Goal: Transaction & Acquisition: Purchase product/service

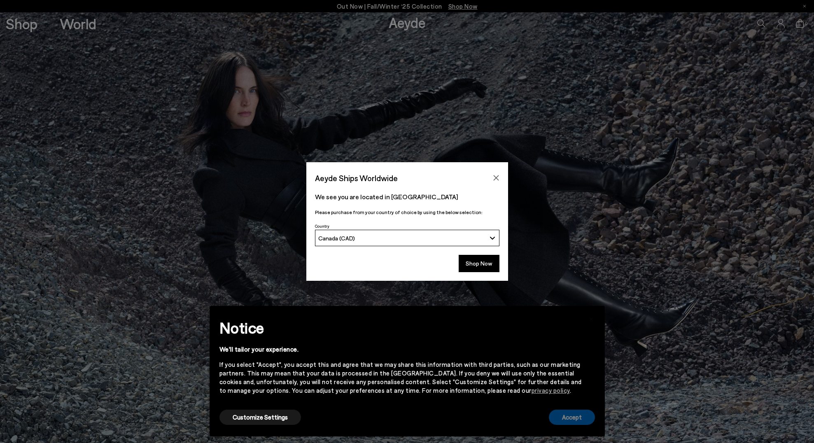
click at [569, 415] on button "Accept" at bounding box center [572, 417] width 46 height 15
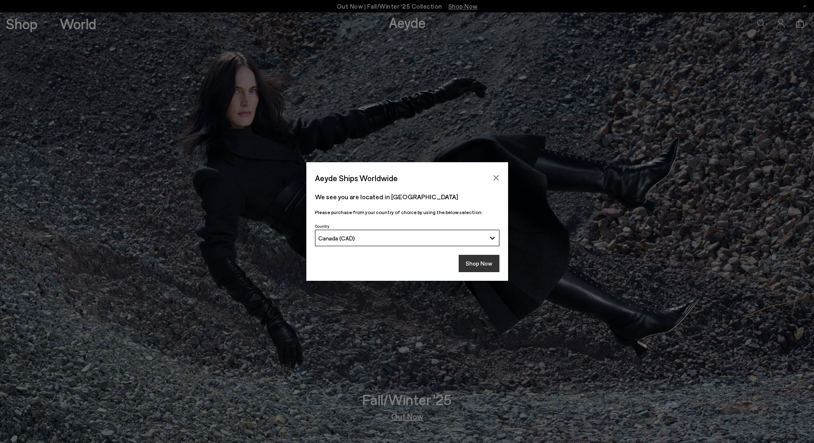
click at [482, 266] on button "Shop Now" at bounding box center [478, 263] width 41 height 17
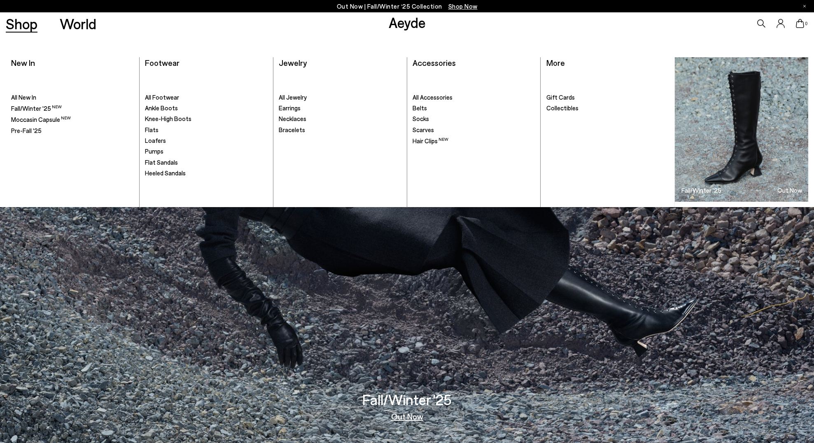
click at [165, 123] on ul ". All Footwear Ankle Boots Knee-High Boots" at bounding box center [206, 139] width 122 height 136
click at [165, 120] on span "Knee-High Boots" at bounding box center [168, 118] width 47 height 7
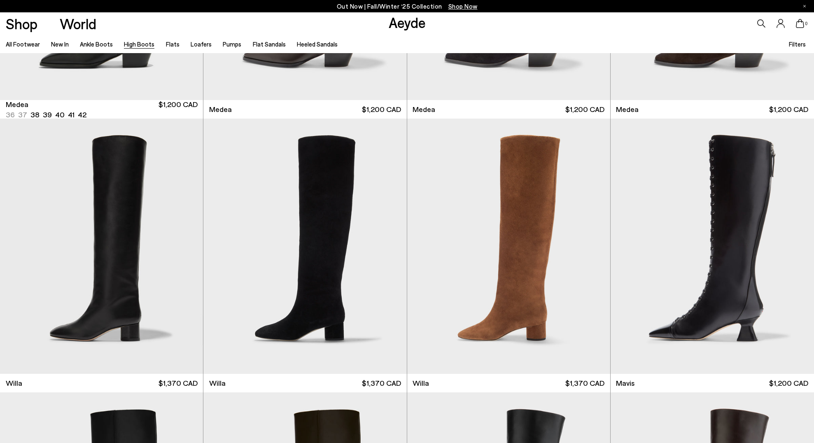
scroll to position [210, 0]
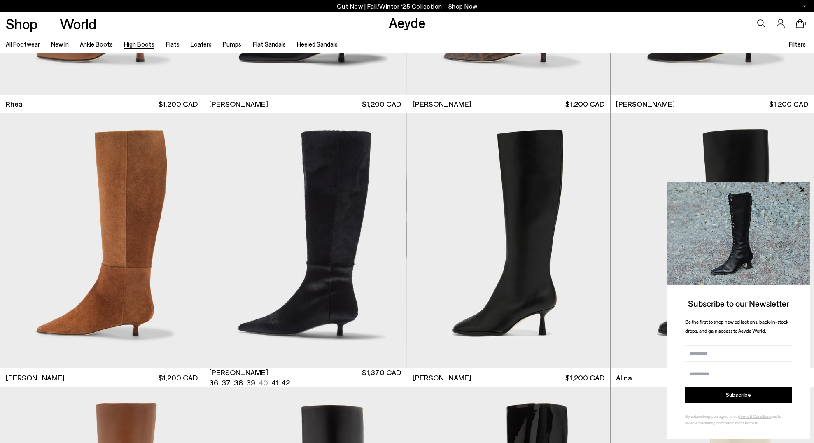
scroll to position [1309, 0]
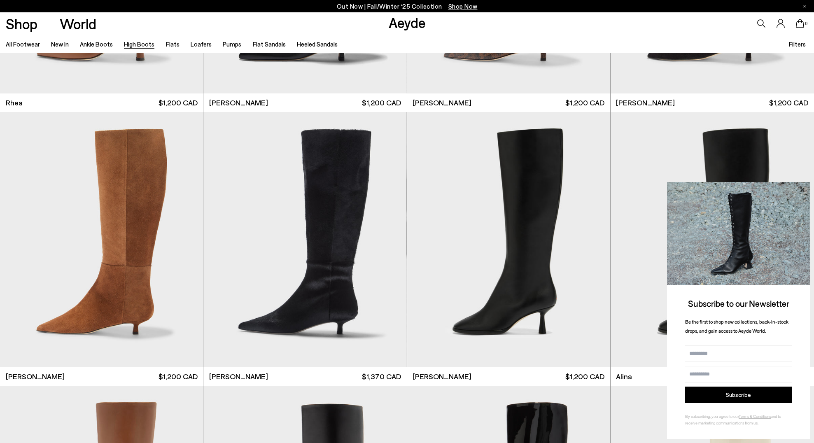
click at [801, 189] on icon at bounding box center [801, 189] width 11 height 11
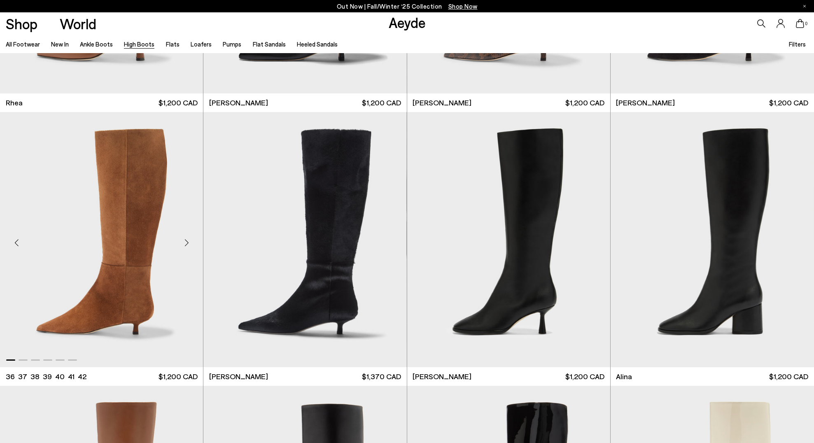
click at [183, 242] on div "Next slide" at bounding box center [186, 242] width 25 height 25
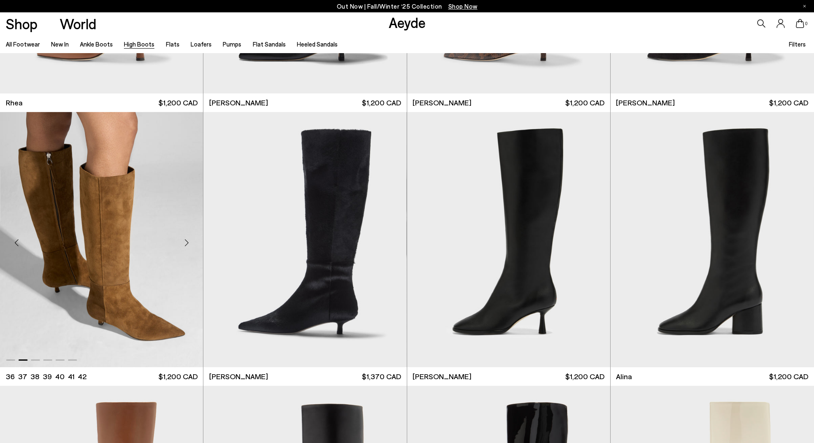
click at [183, 242] on div "Next slide" at bounding box center [186, 242] width 25 height 25
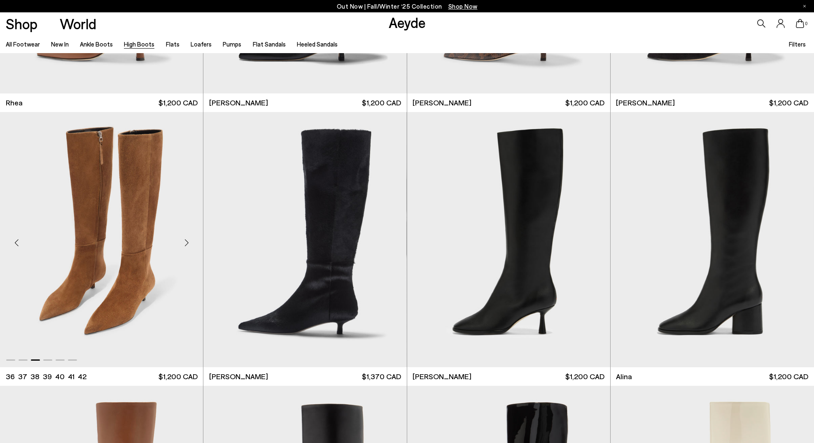
click at [183, 242] on div "Next slide" at bounding box center [186, 242] width 25 height 25
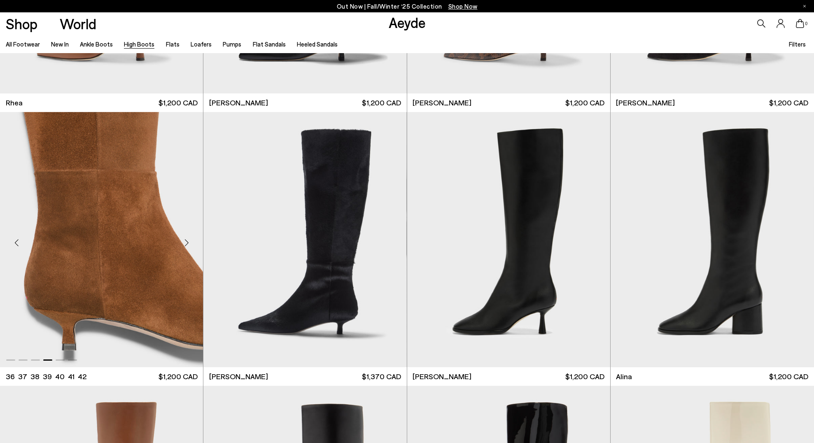
click at [183, 242] on div "Next slide" at bounding box center [186, 242] width 25 height 25
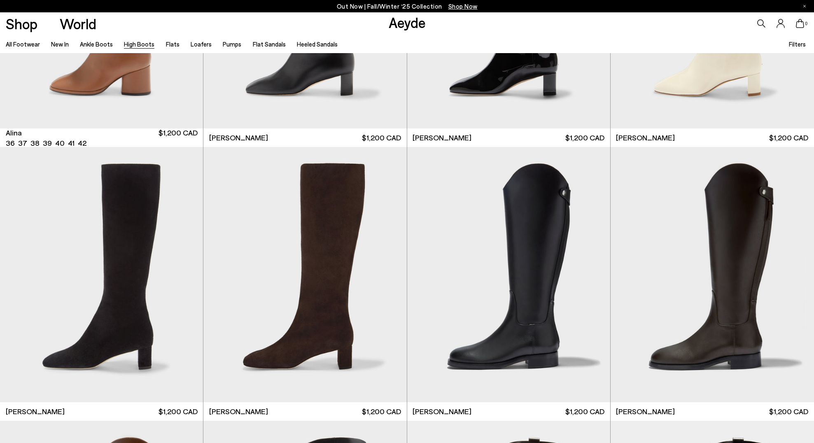
scroll to position [1824, 0]
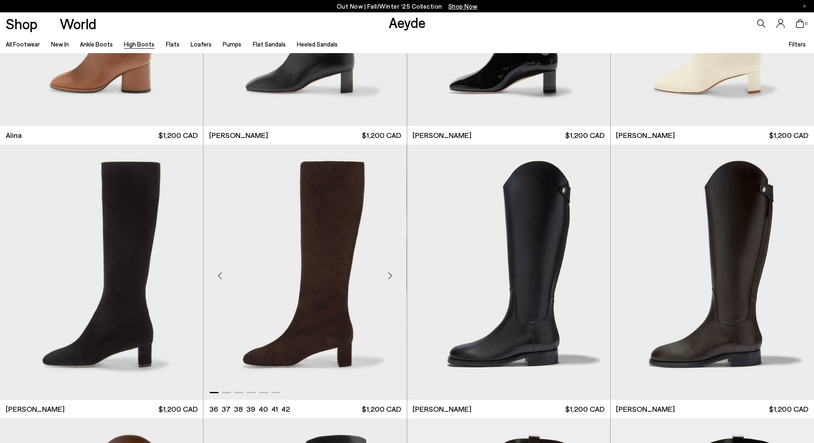
click at [390, 279] on div "Next slide" at bounding box center [390, 275] width 25 height 25
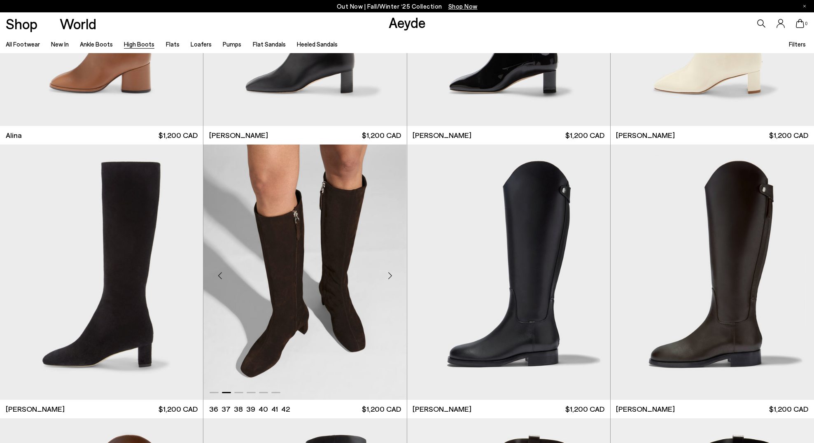
click at [390, 279] on div "Next slide" at bounding box center [390, 275] width 25 height 25
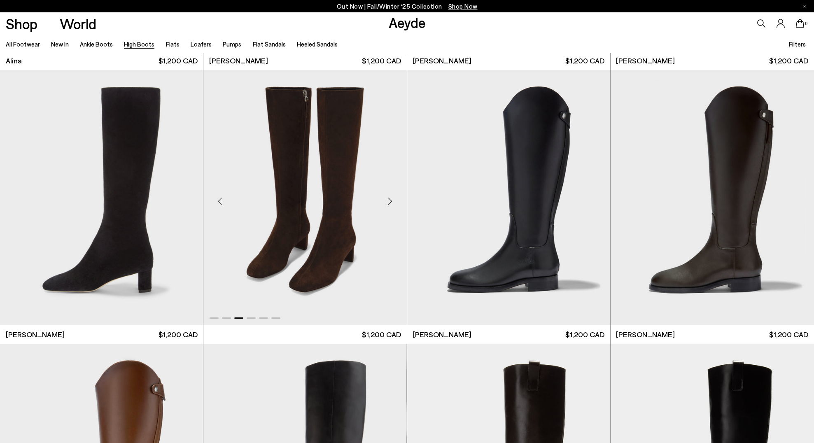
scroll to position [1896, 0]
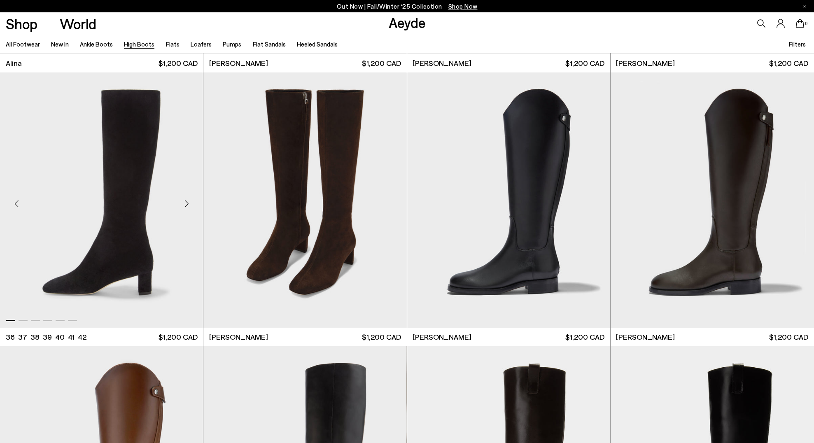
click at [128, 194] on img "1 / 6" at bounding box center [101, 199] width 203 height 255
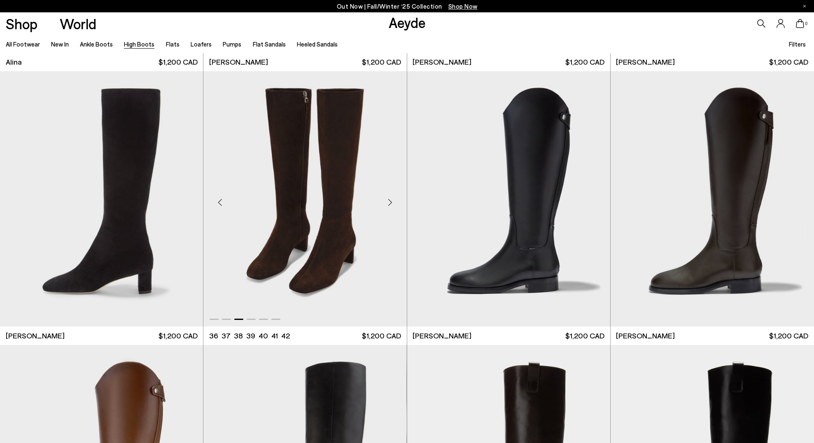
click at [301, 261] on img "3 / 6" at bounding box center [304, 198] width 203 height 255
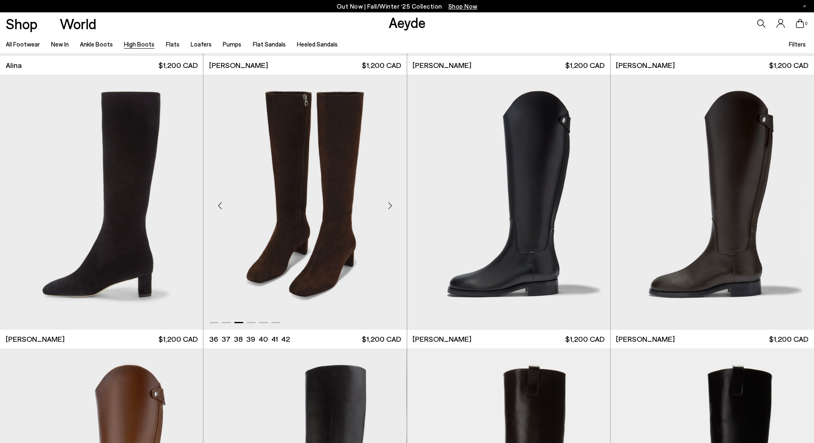
scroll to position [1885, 0]
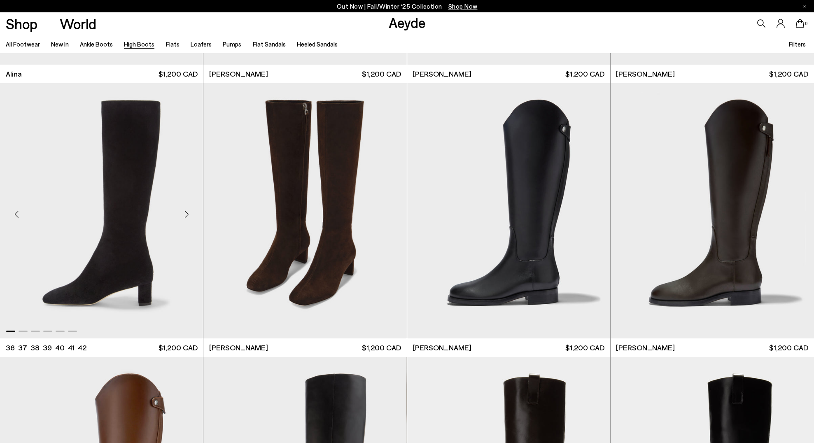
click at [125, 261] on img "1 / 6" at bounding box center [101, 210] width 203 height 255
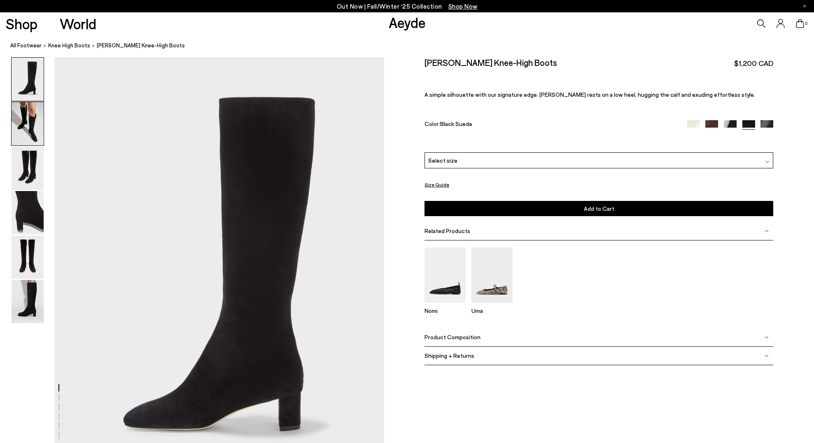
click at [24, 128] on img at bounding box center [28, 123] width 32 height 43
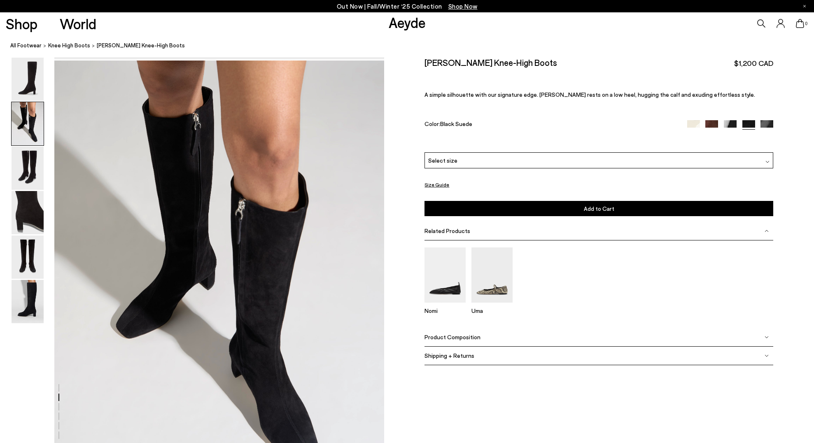
scroll to position [441, 0]
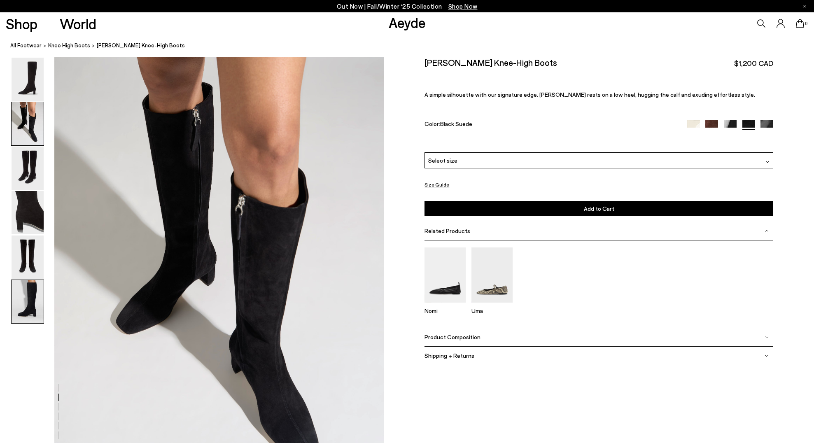
click at [24, 284] on img at bounding box center [28, 301] width 32 height 43
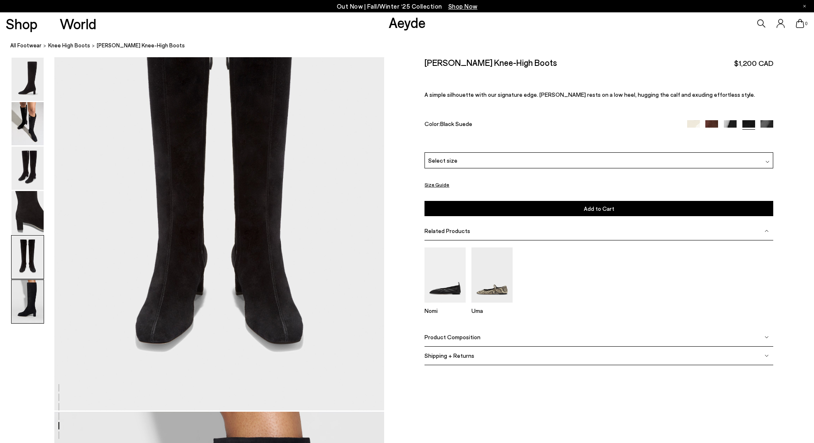
scroll to position [1846, 0]
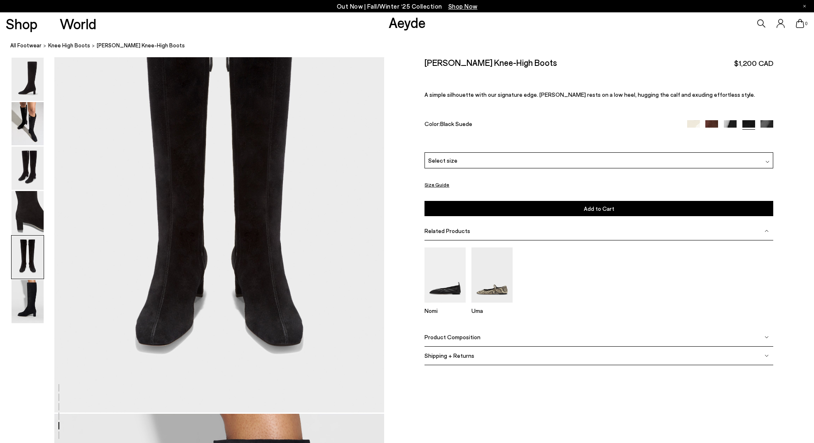
click at [458, 338] on span "Product Composition" at bounding box center [452, 336] width 56 height 7
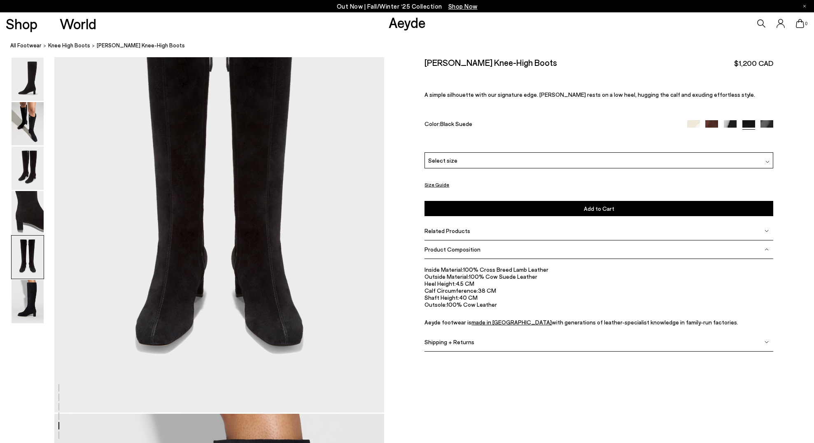
click at [452, 344] on span "Shipping + Returns" at bounding box center [449, 341] width 50 height 7
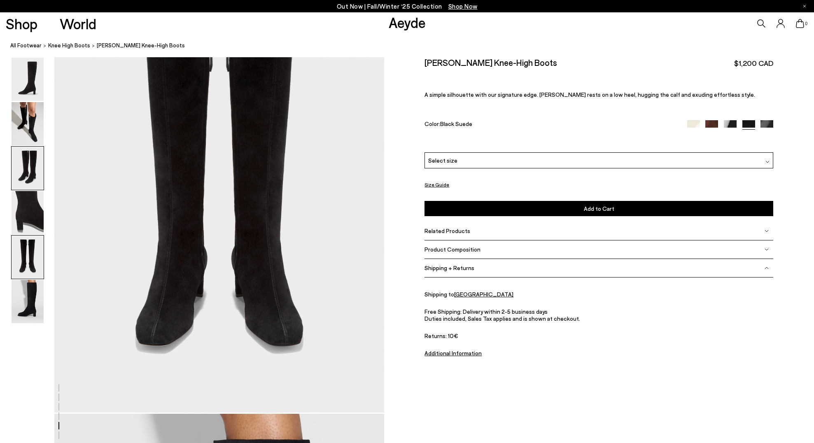
click at [30, 164] on img at bounding box center [28, 168] width 32 height 43
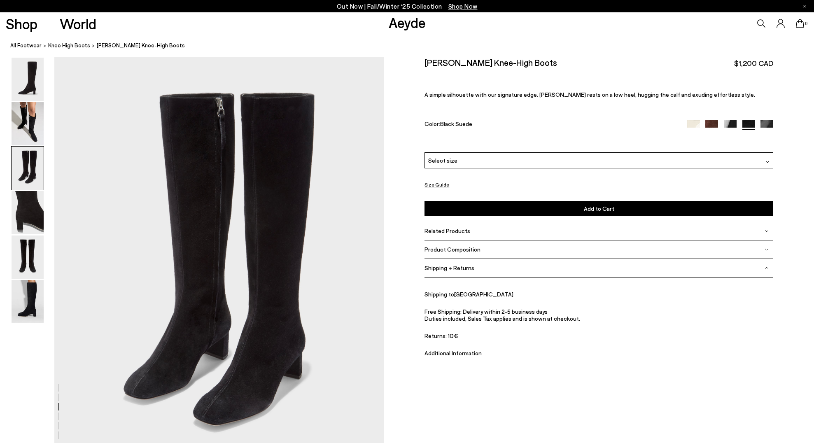
scroll to position [882, 0]
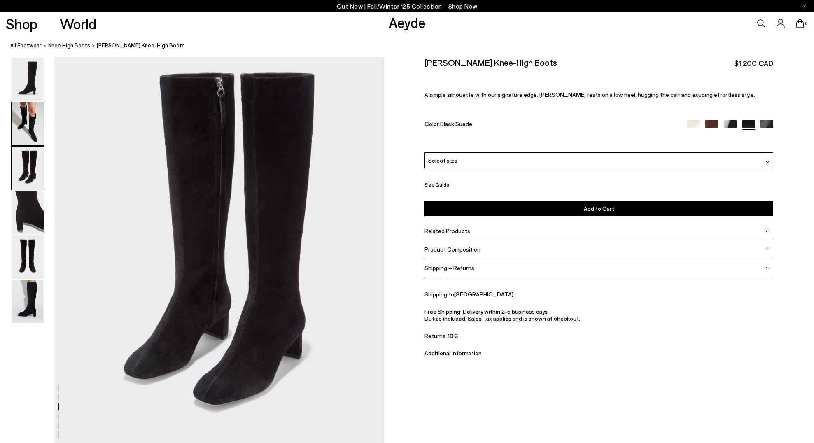
click at [28, 129] on img at bounding box center [28, 123] width 32 height 43
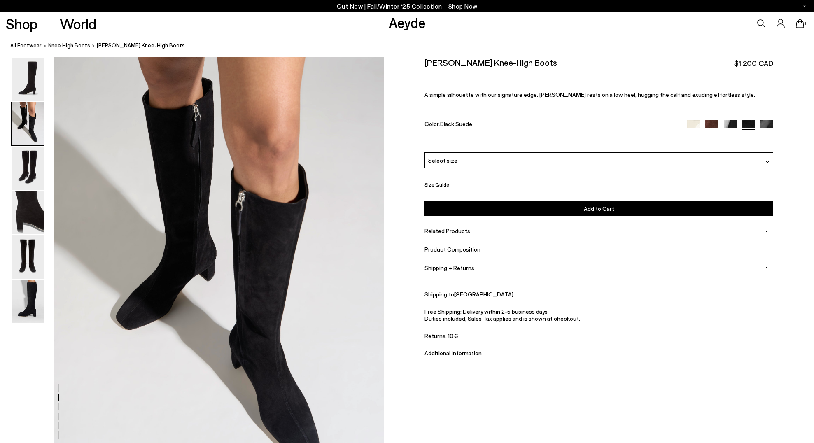
scroll to position [441, 0]
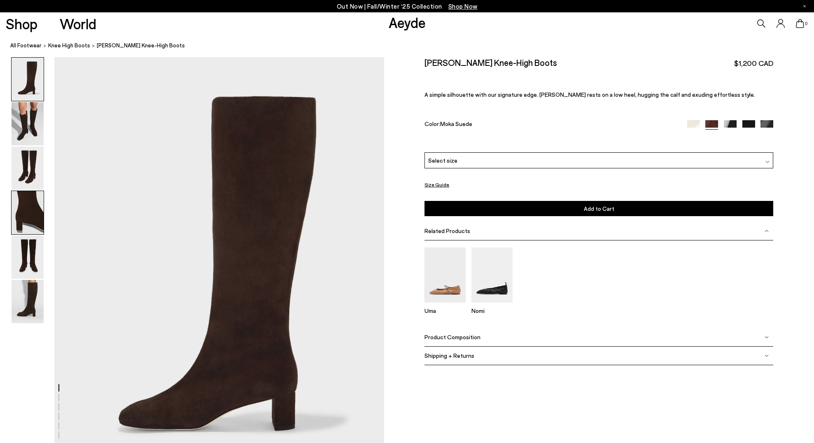
click at [33, 210] on img at bounding box center [28, 212] width 32 height 43
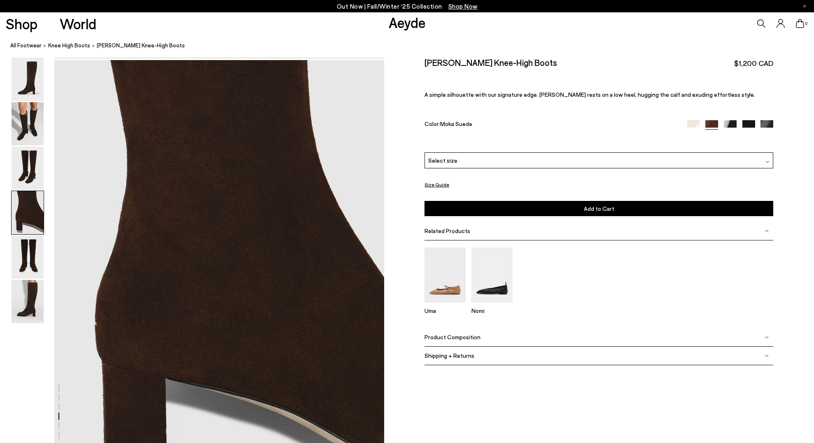
scroll to position [1322, 0]
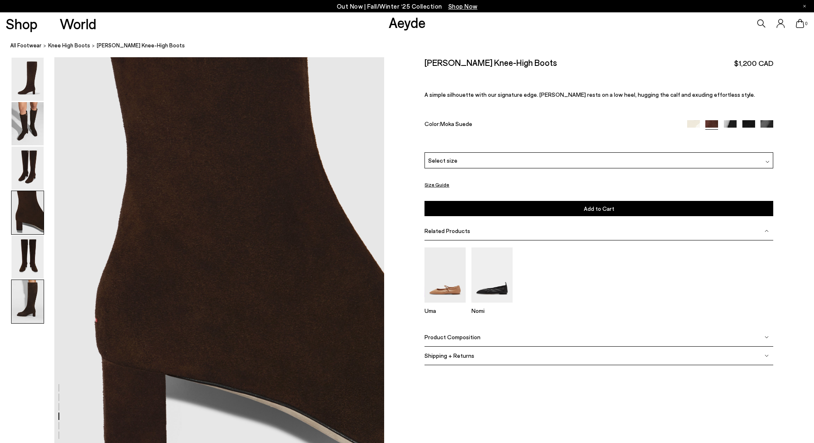
click at [35, 293] on img at bounding box center [28, 301] width 32 height 43
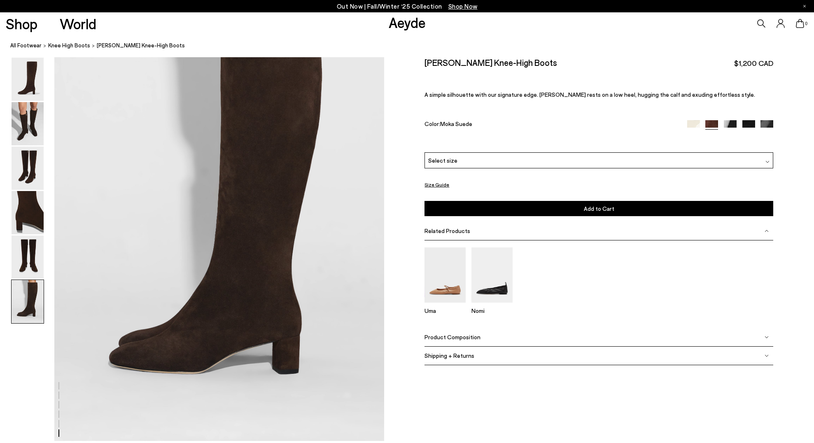
scroll to position [2260, 0]
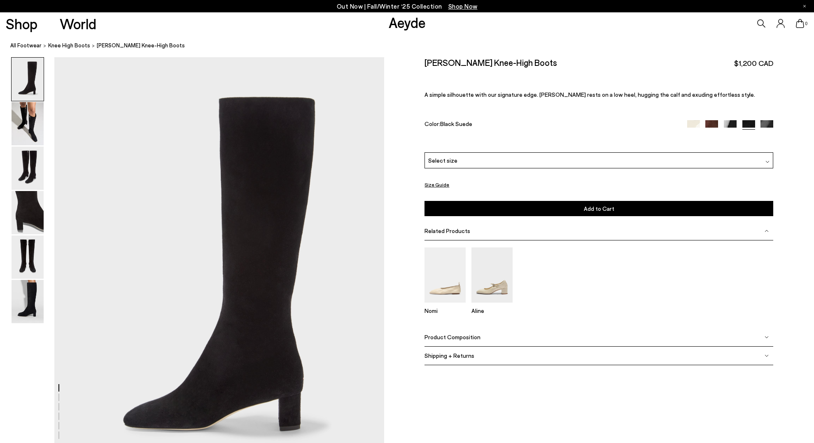
click at [467, 163] on div "Select size" at bounding box center [598, 160] width 349 height 16
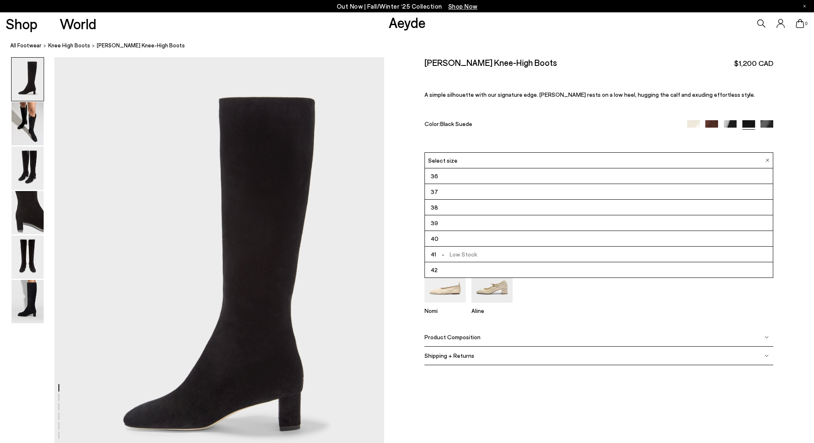
click at [457, 237] on li "40" at bounding box center [599, 239] width 348 height 16
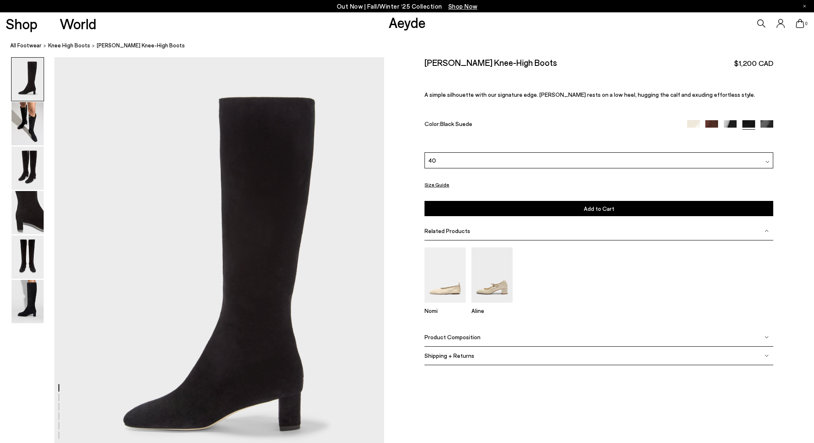
click at [519, 205] on button "Add to Cart Select a Size First" at bounding box center [598, 208] width 349 height 15
click at [518, 207] on button "Add to Cart Select a Size First" at bounding box center [598, 208] width 349 height 15
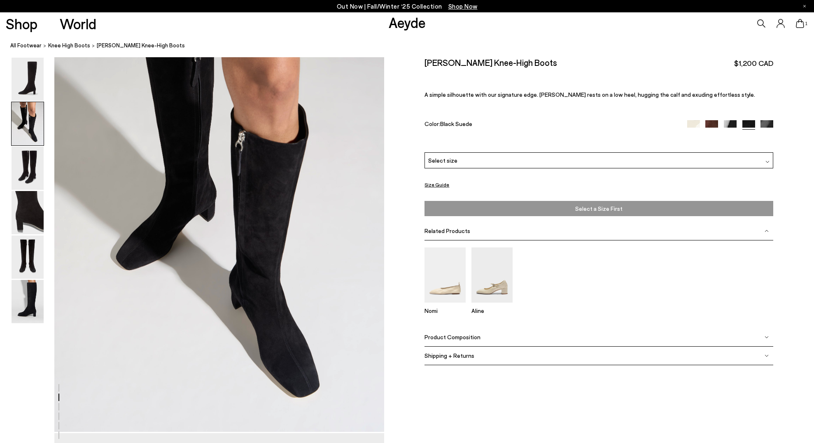
scroll to position [525, 0]
